Goal: Task Accomplishment & Management: Use online tool/utility

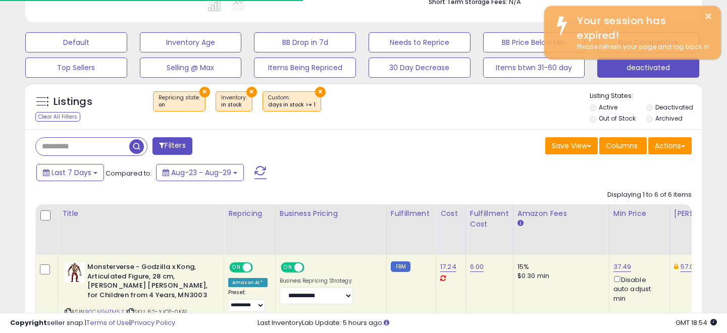
scroll to position [207, 391]
